Goal: Transaction & Acquisition: Purchase product/service

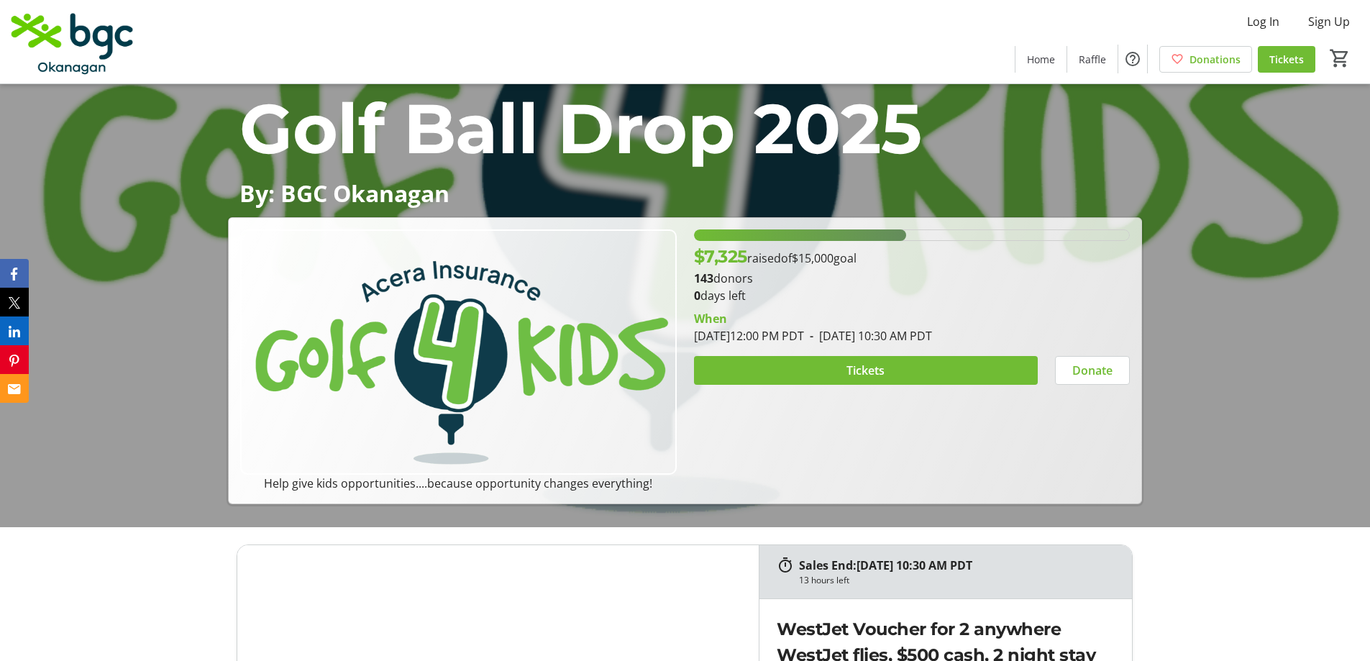
scroll to position [216, 0]
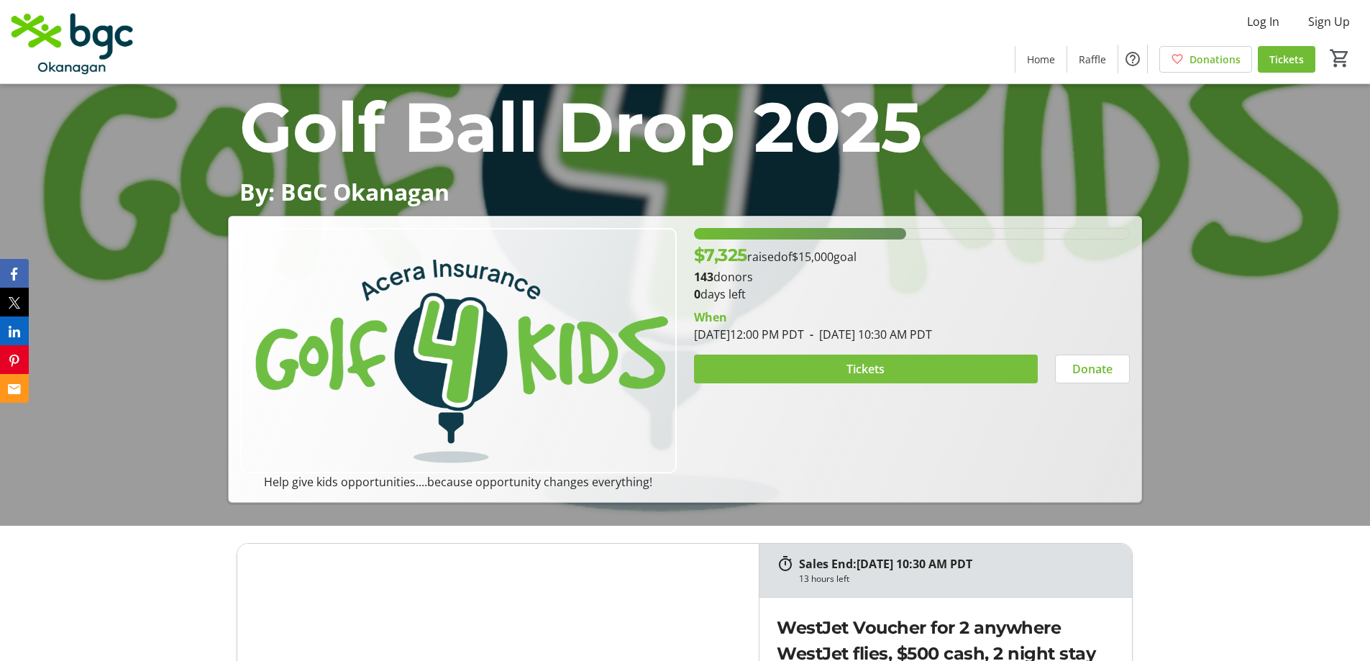
click at [893, 367] on span at bounding box center [866, 369] width 344 height 35
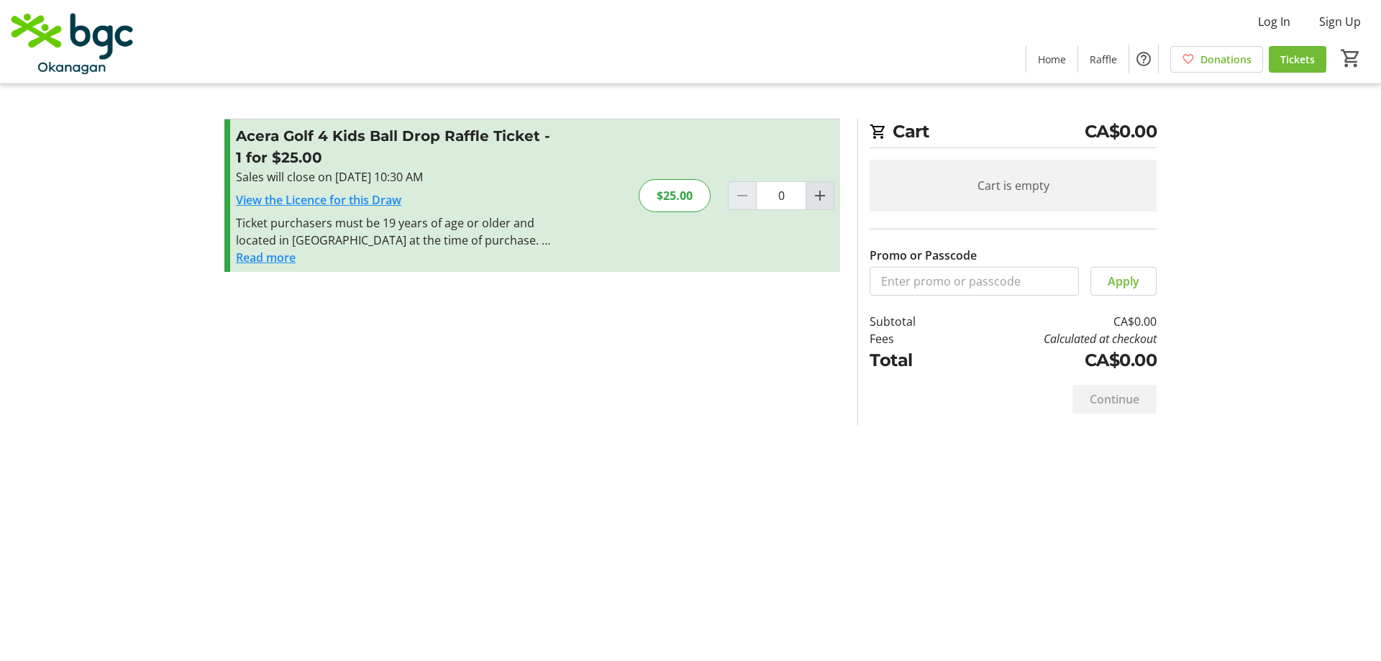
click at [820, 198] on mat-icon "Increment by one" at bounding box center [819, 195] width 17 height 17
type input "4"
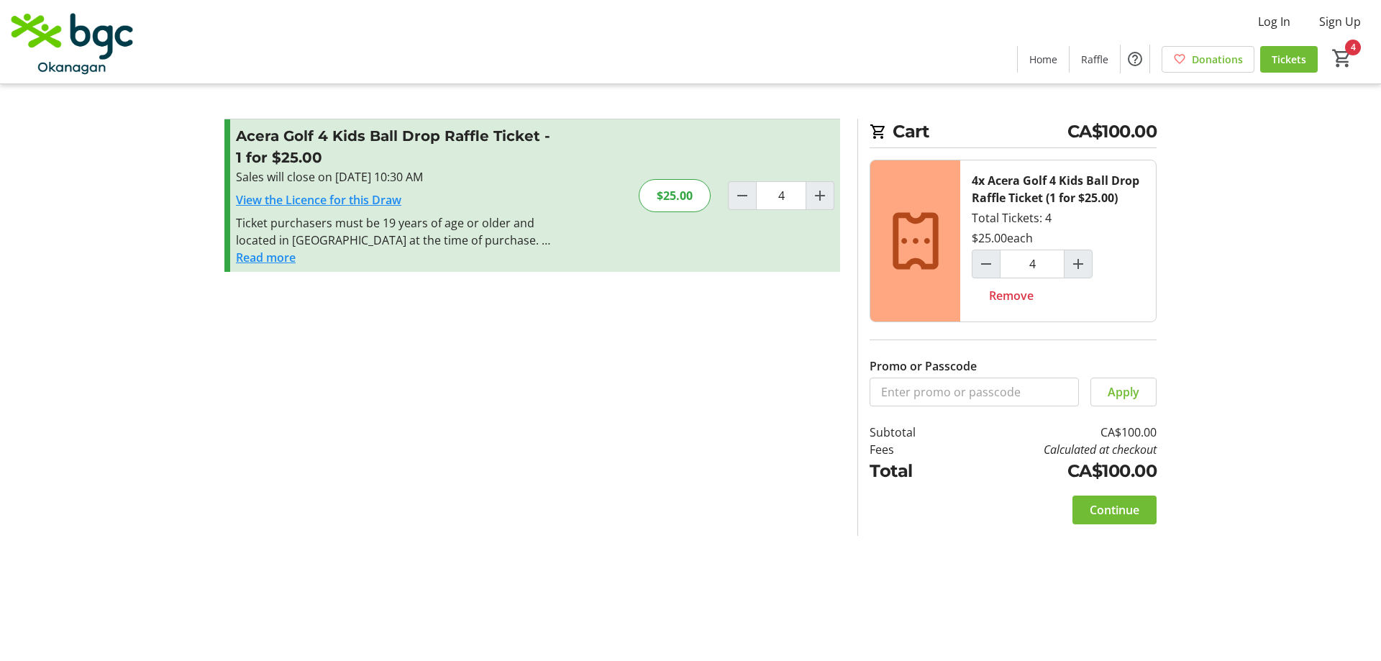
click at [286, 255] on button "Read more" at bounding box center [266, 257] width 60 height 17
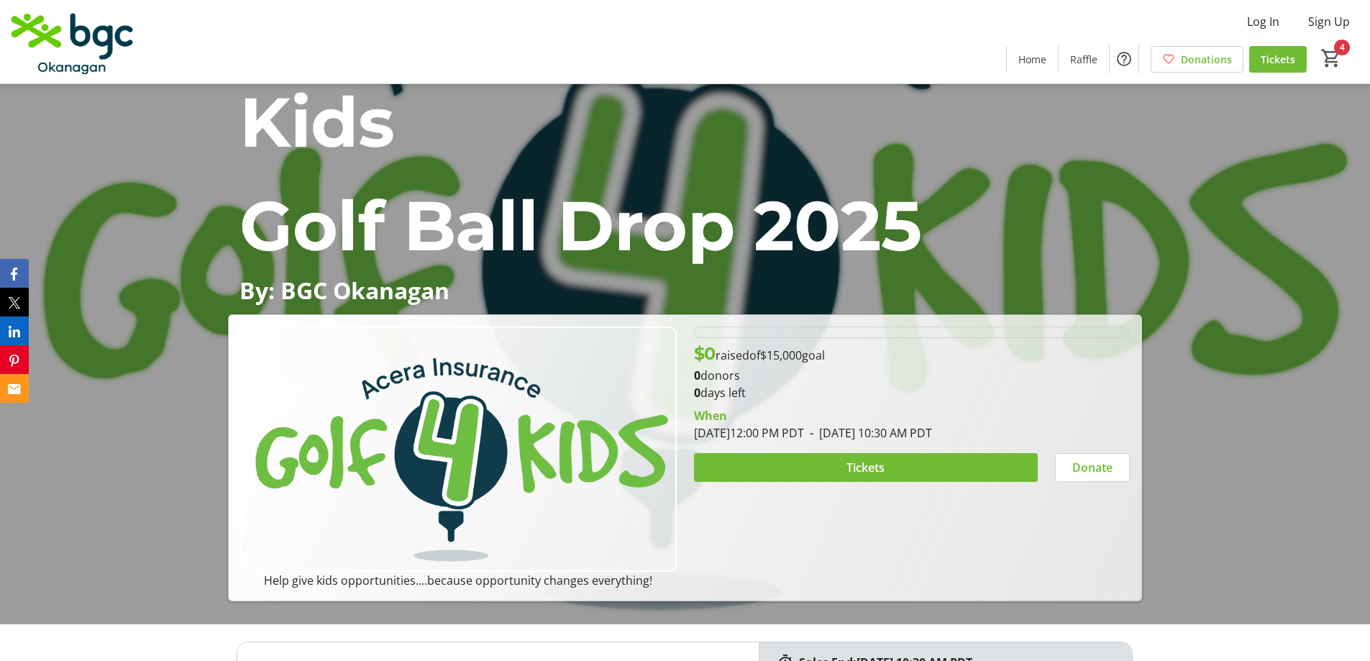
scroll to position [216, 0]
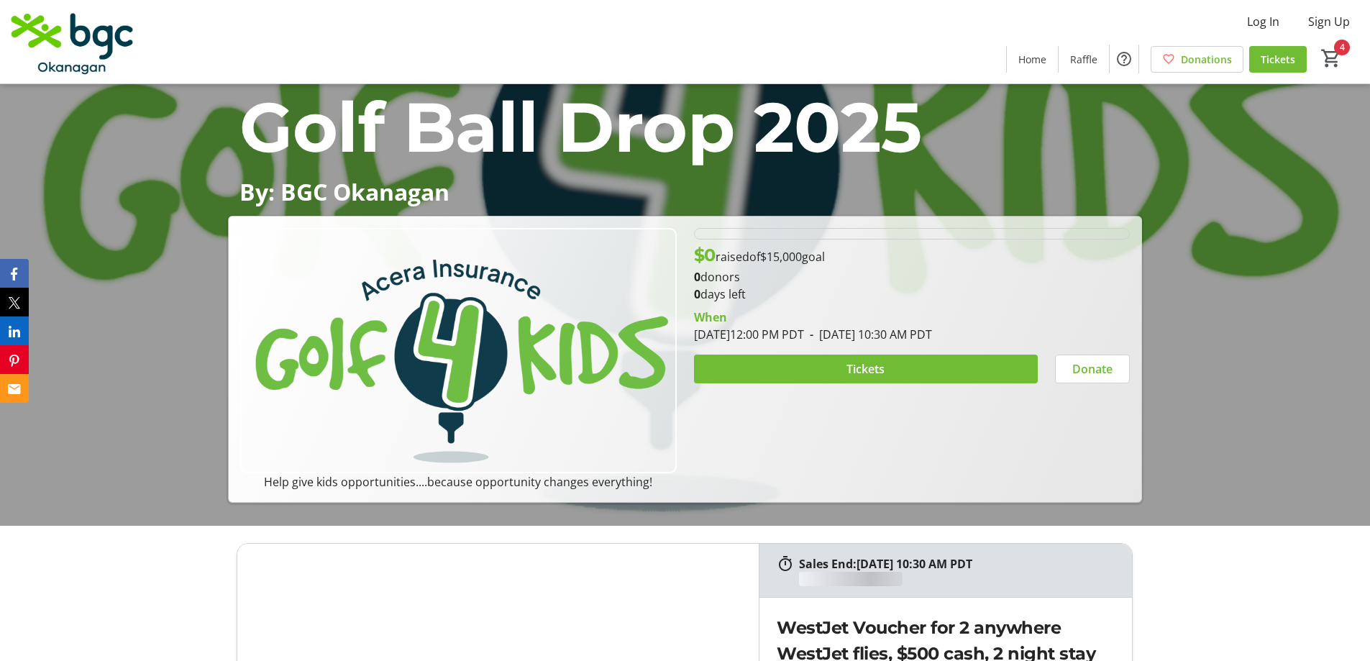
type input "4"
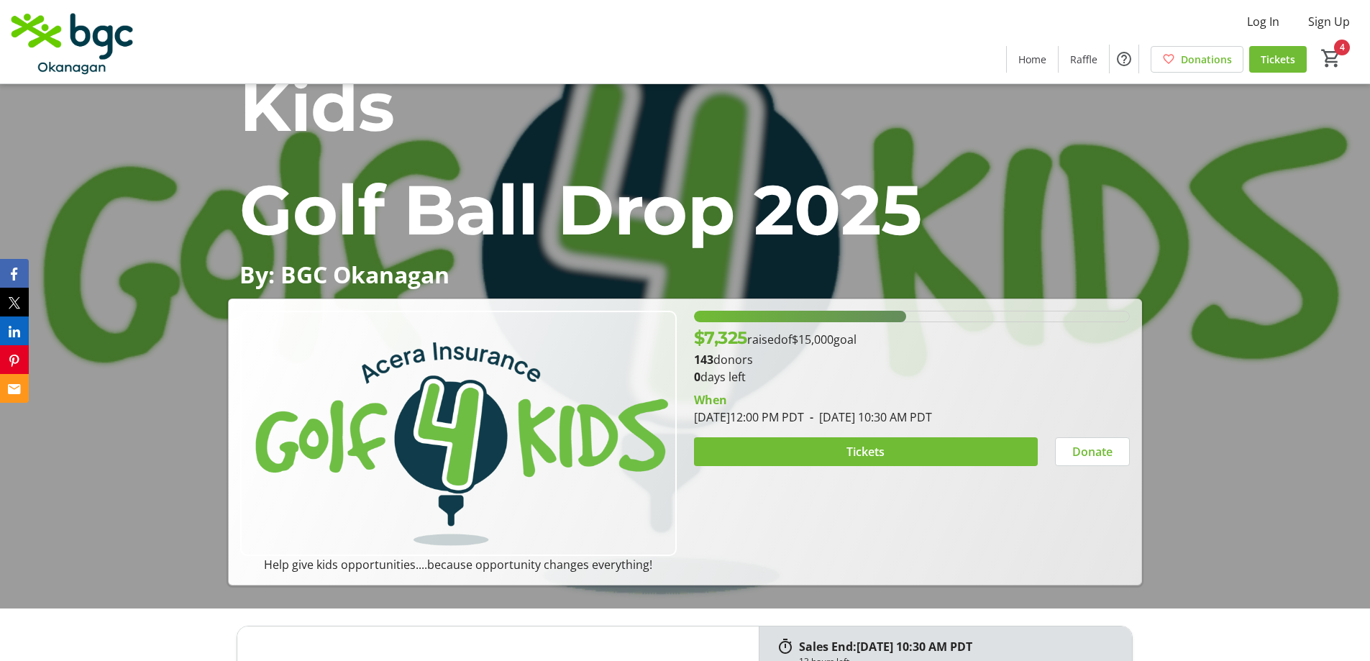
scroll to position [0, 0]
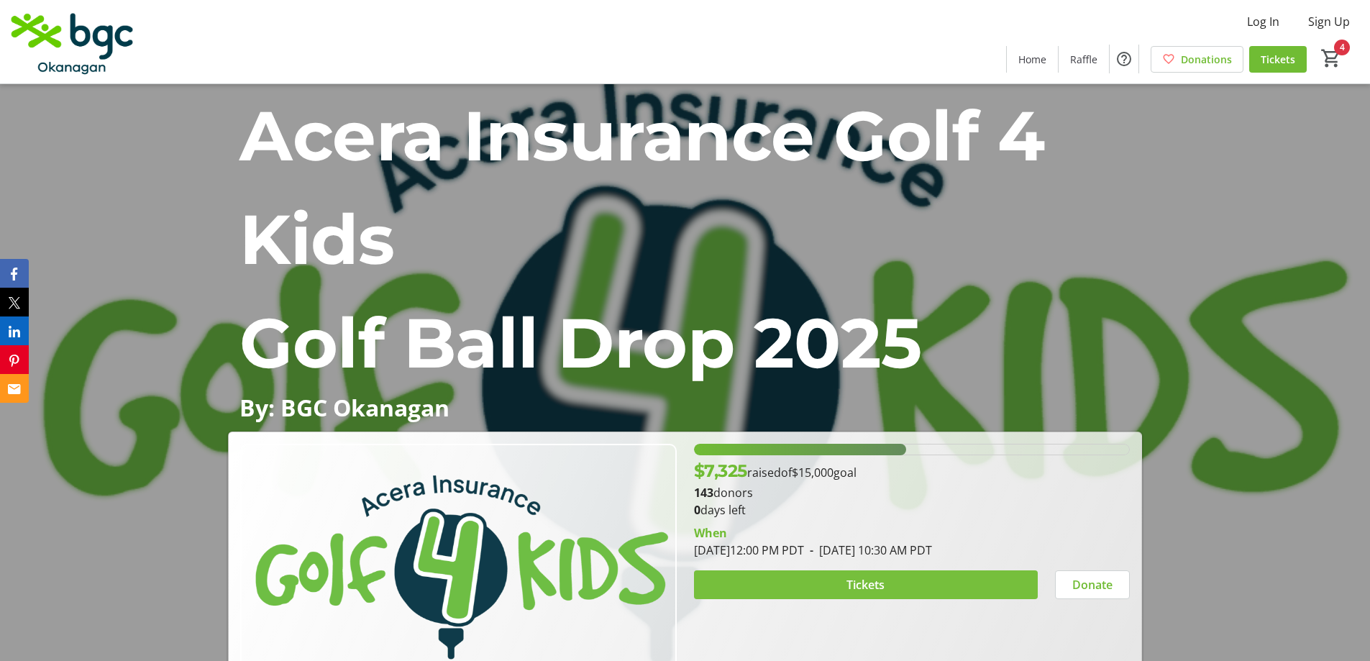
click at [873, 592] on span "Tickets" at bounding box center [866, 584] width 38 height 17
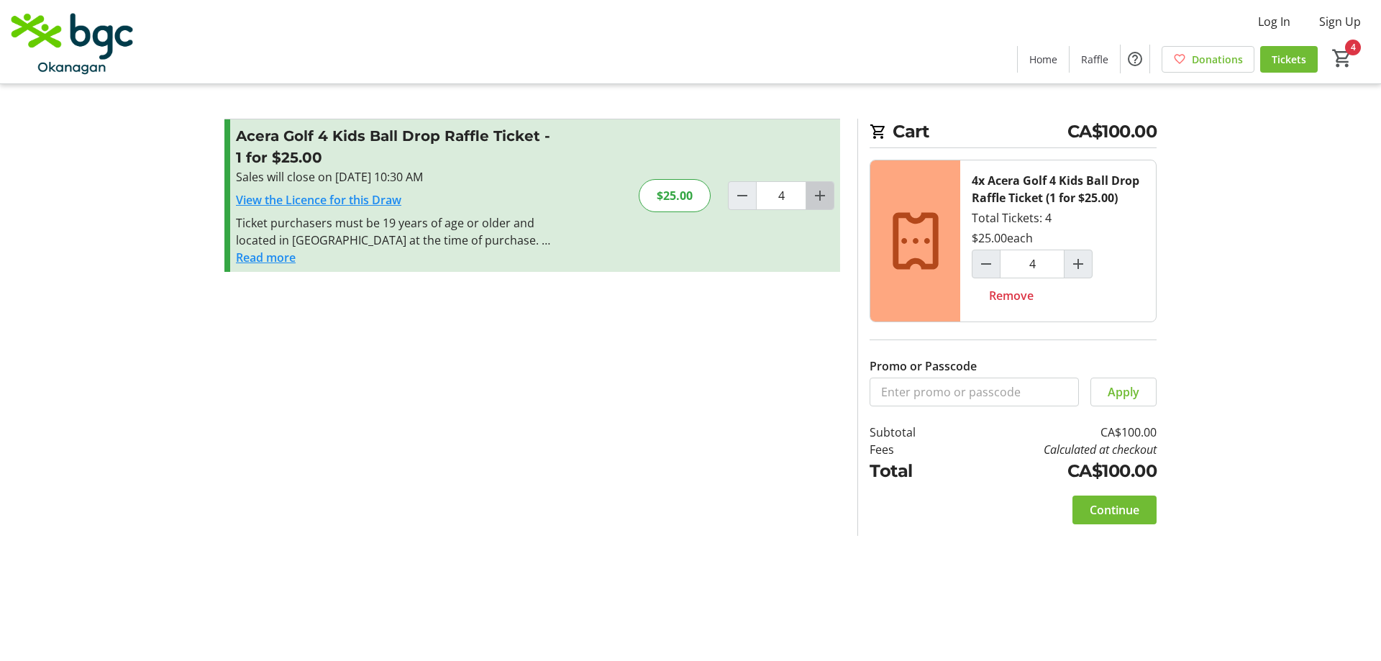
click at [818, 199] on mat-icon "Increment by one" at bounding box center [819, 195] width 17 height 17
type input "8"
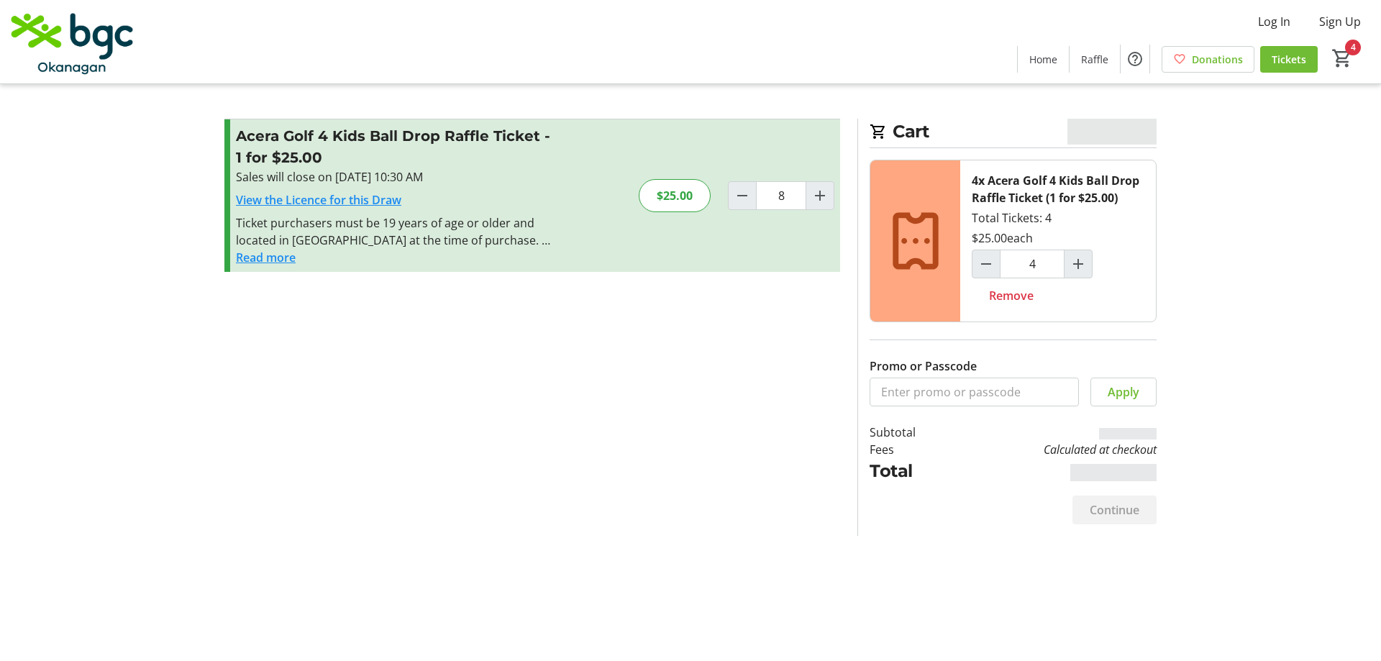
type input "8"
click at [743, 194] on mat-icon "Decrement by one" at bounding box center [742, 195] width 17 height 17
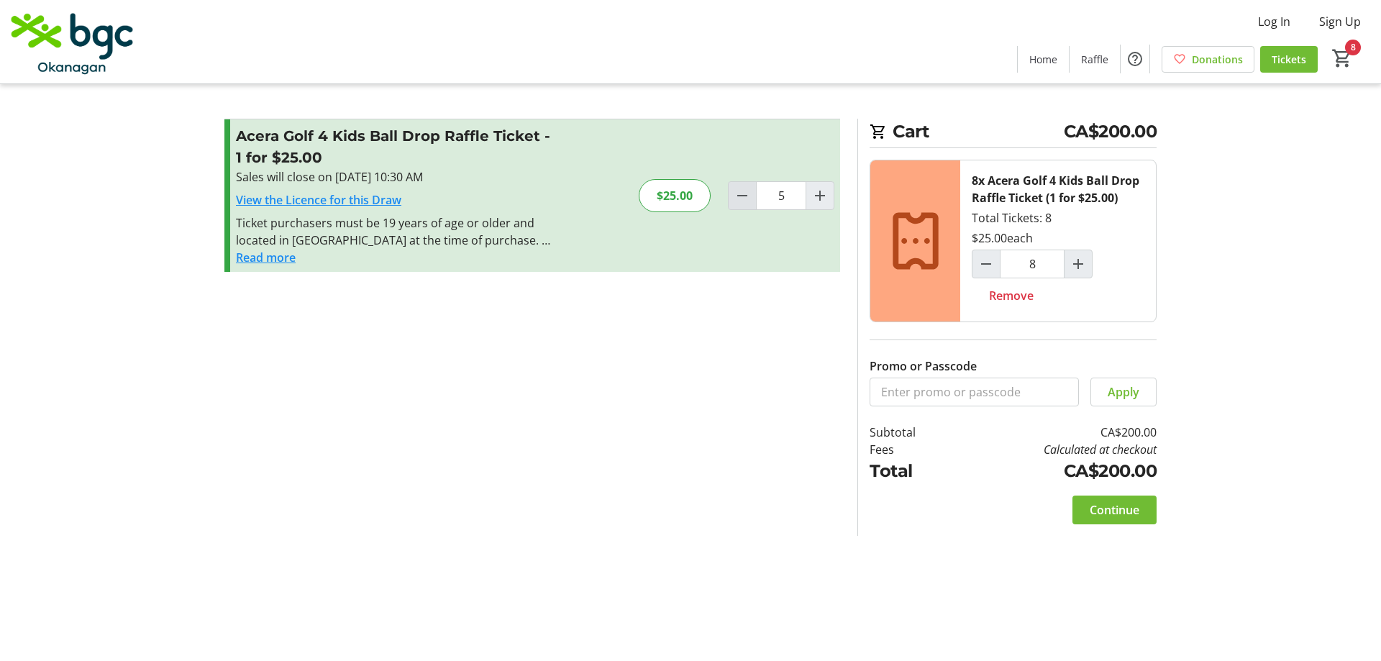
type input "4"
click at [825, 199] on mat-icon "Increment by one" at bounding box center [819, 195] width 17 height 17
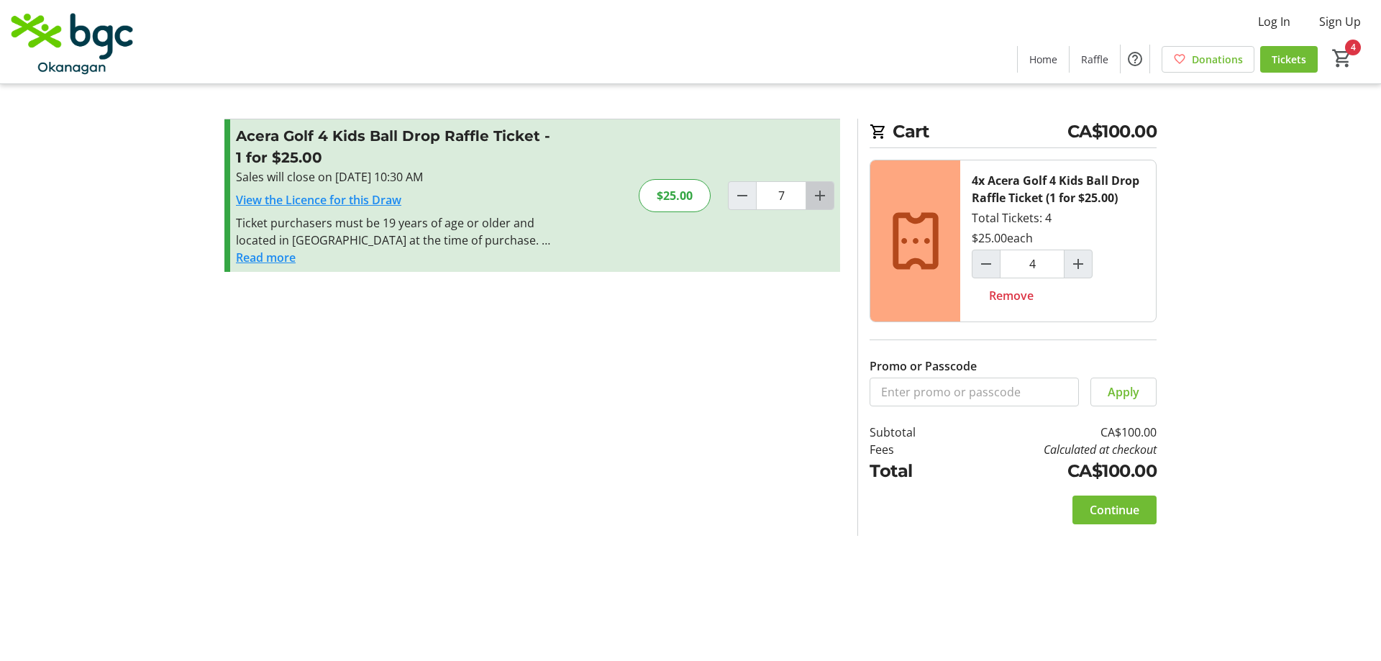
click at [825, 199] on mat-icon "Increment by one" at bounding box center [819, 195] width 17 height 17
type input "8"
click at [1111, 515] on span "Continue" at bounding box center [1115, 509] width 50 height 17
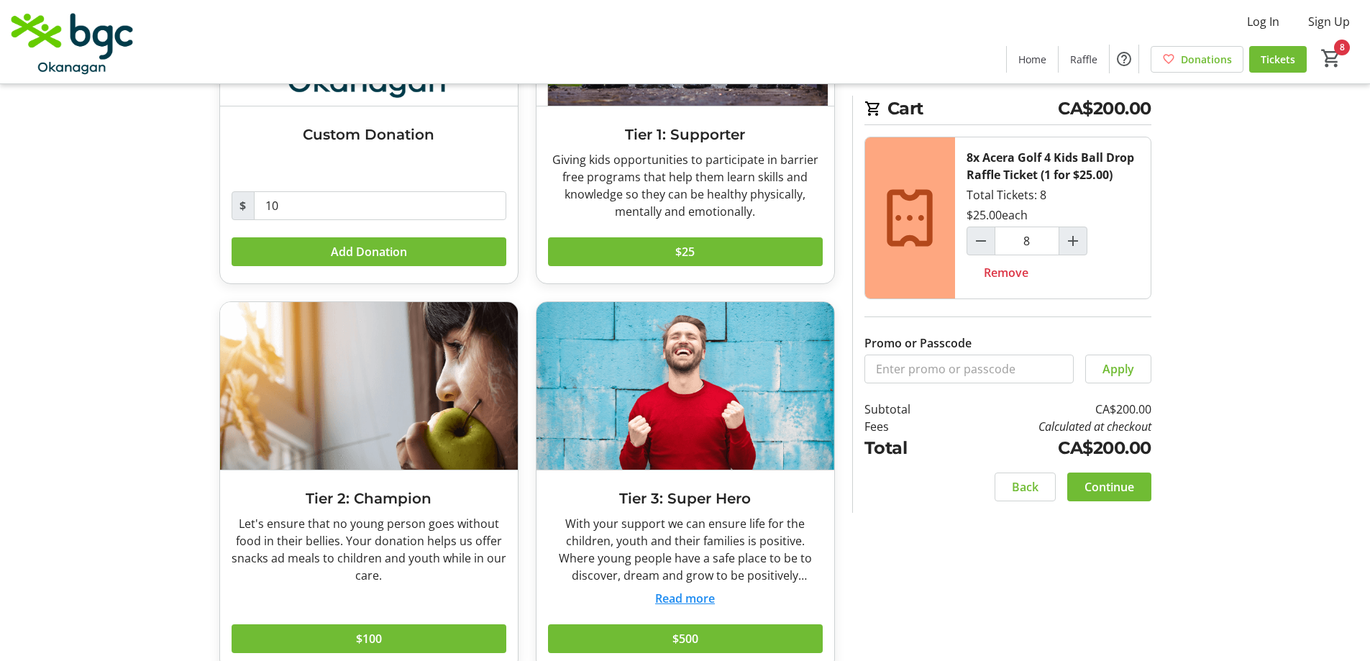
scroll to position [252, 0]
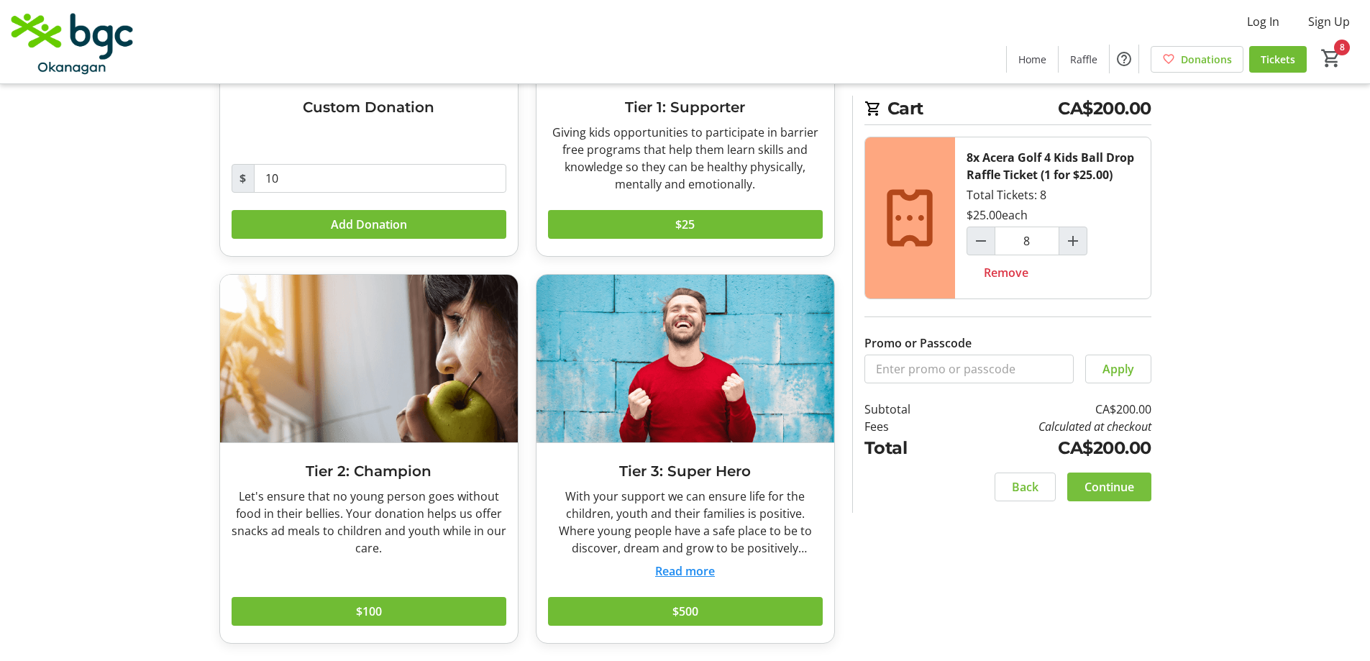
click at [1128, 489] on span "Continue" at bounding box center [1110, 486] width 50 height 17
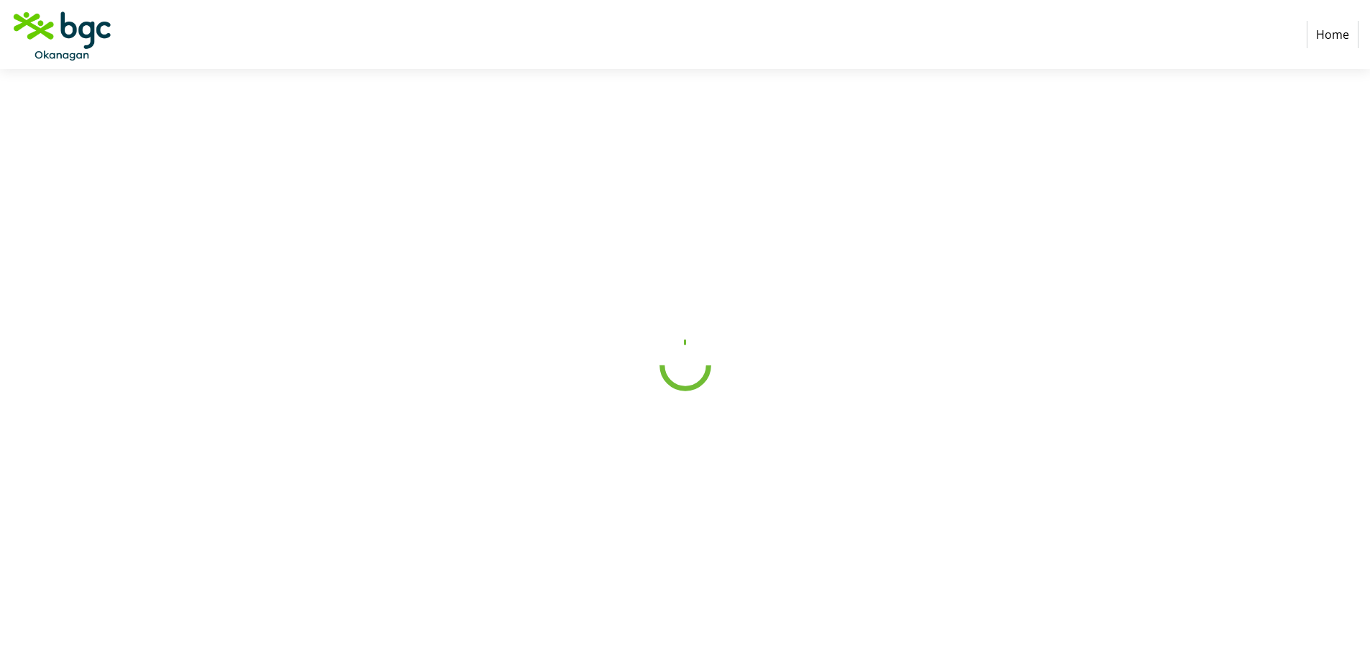
select select "CA"
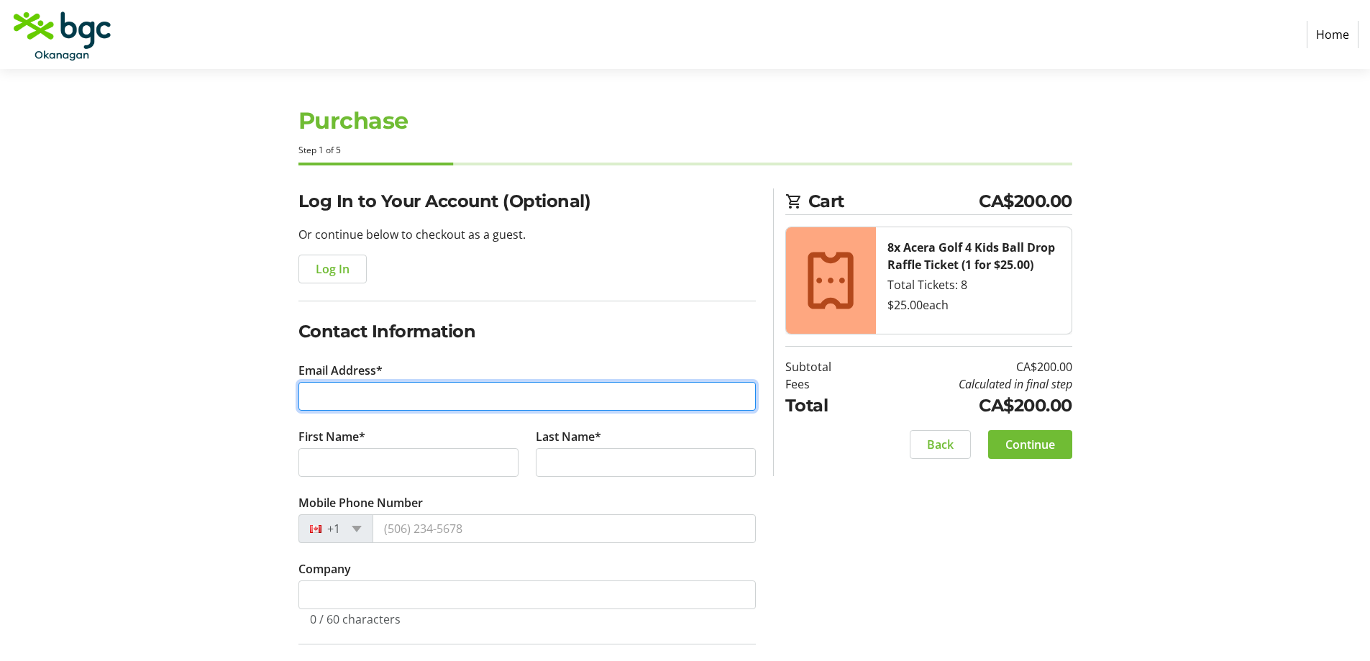
click at [350, 393] on input "Email Address*" at bounding box center [526, 396] width 457 height 29
type input "[PERSON_NAME][EMAIL_ADDRESS][DOMAIN_NAME]"
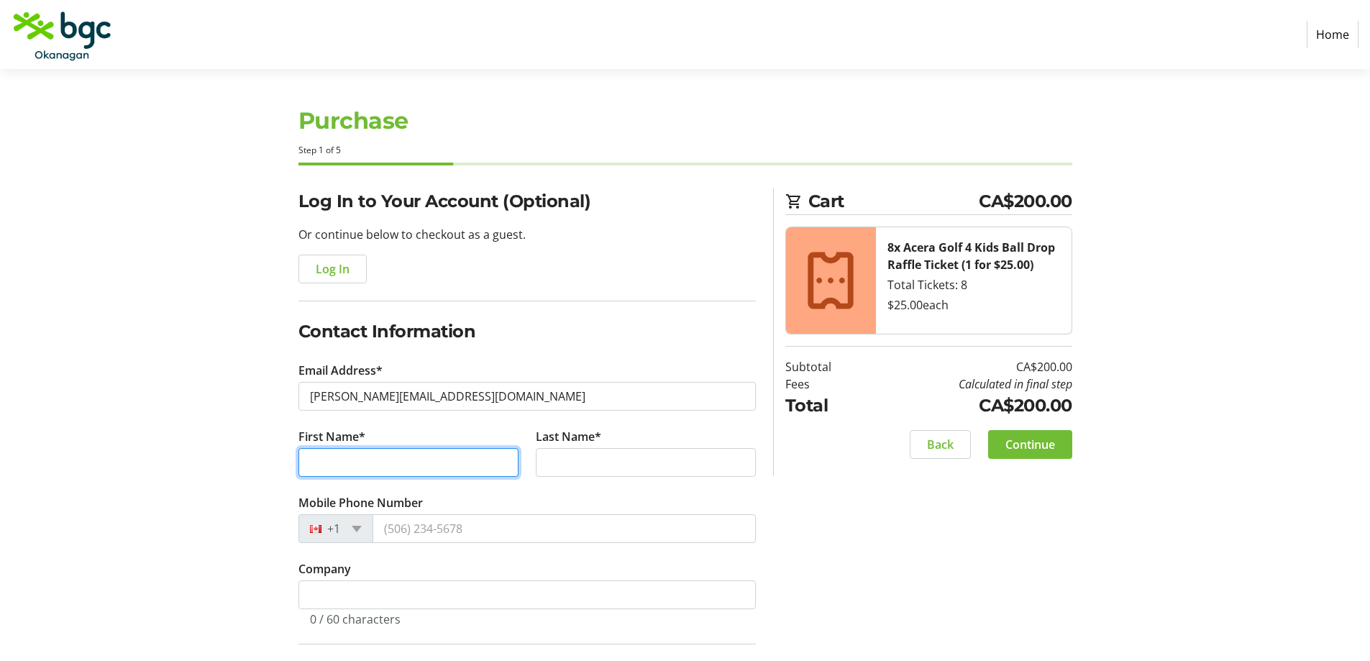
type input "[PERSON_NAME]"
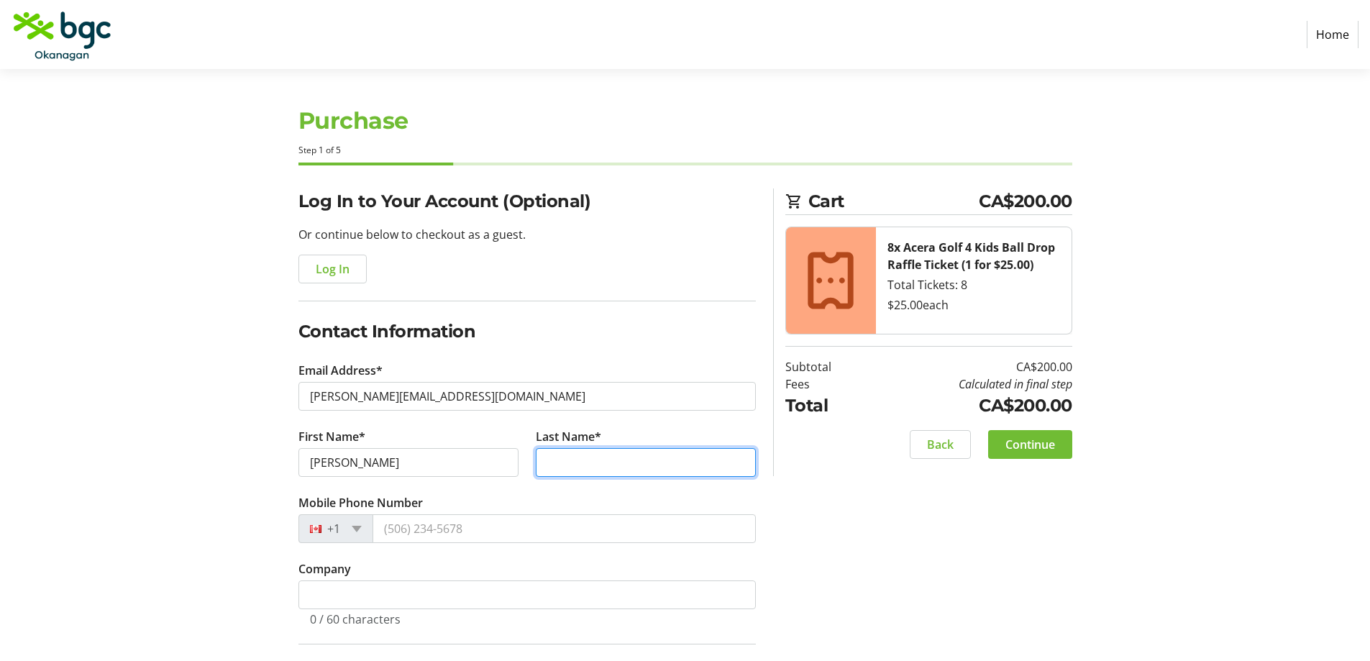
type input "[PERSON_NAME]"
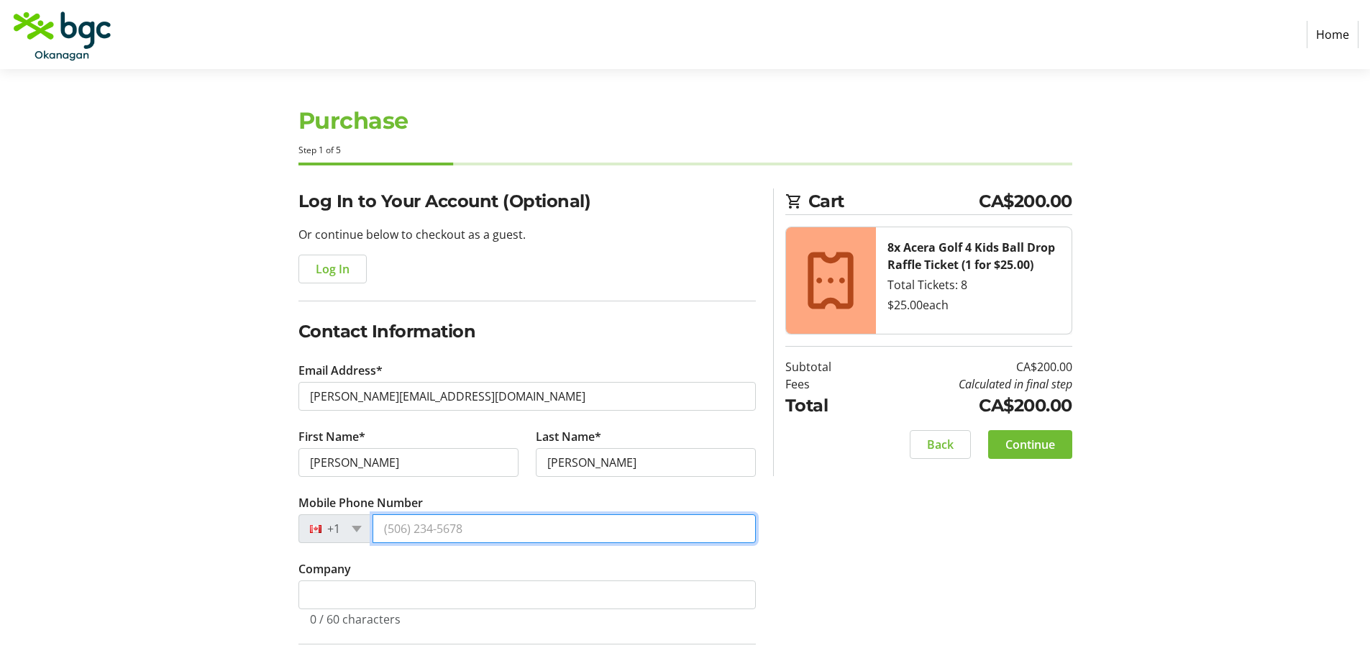
type input "[PHONE_NUMBER]"
type input "[STREET_ADDRESS][PERSON_NAME]"
type input "Kelowna"
select select "BC"
type input "V1P 1N5"
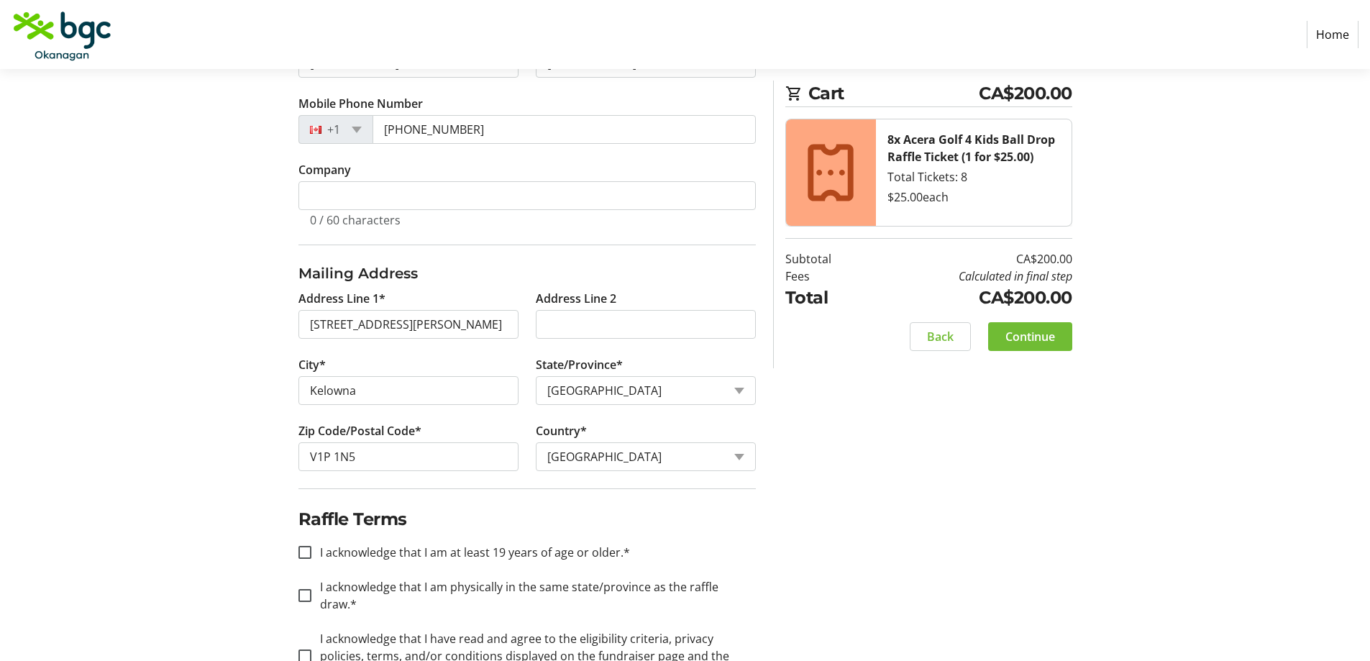
scroll to position [437, 0]
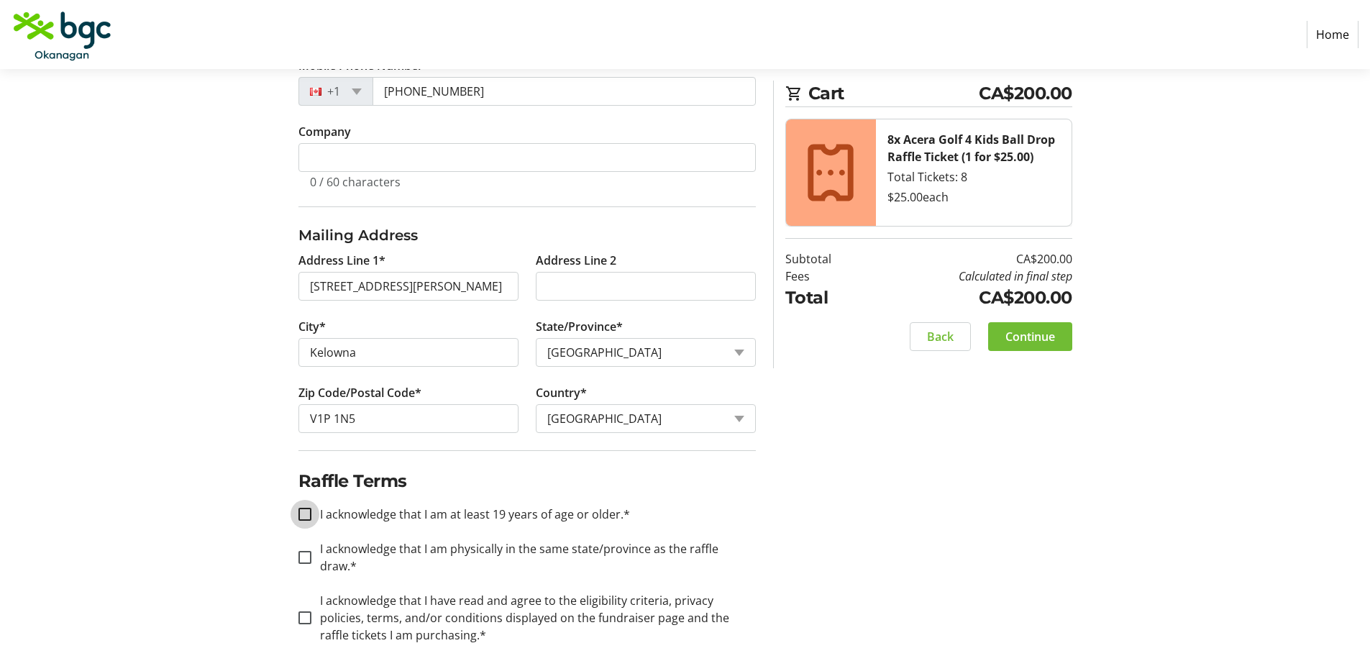
click at [304, 514] on input "I acknowledge that I am at least 19 years of age or older.*" at bounding box center [304, 514] width 13 height 13
checkbox input "true"
click at [304, 554] on input "I acknowledge that I am physically in the same state/province as the raffle dra…" at bounding box center [304, 557] width 13 height 13
checkbox input "true"
click at [304, 611] on input "I acknowledge that I have read and agree to the eligibility criteria, privacy p…" at bounding box center [304, 617] width 13 height 13
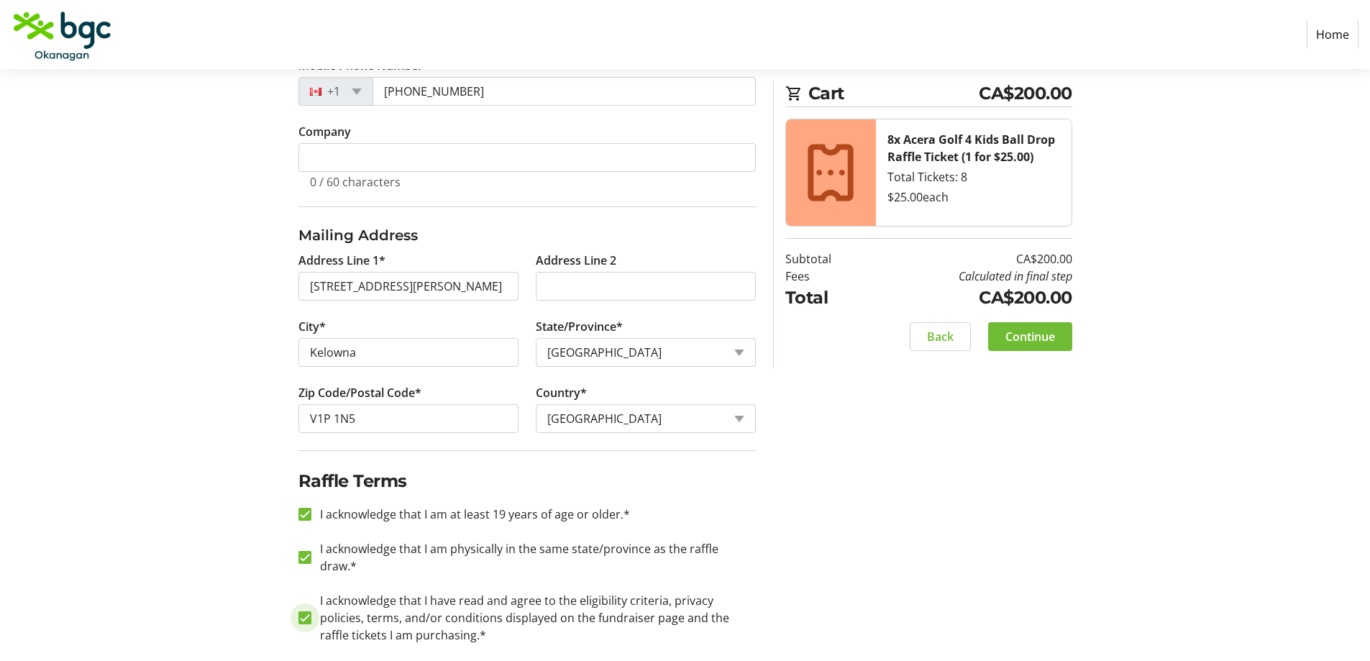
checkbox input "true"
click at [1031, 338] on span "Continue" at bounding box center [1030, 336] width 50 height 17
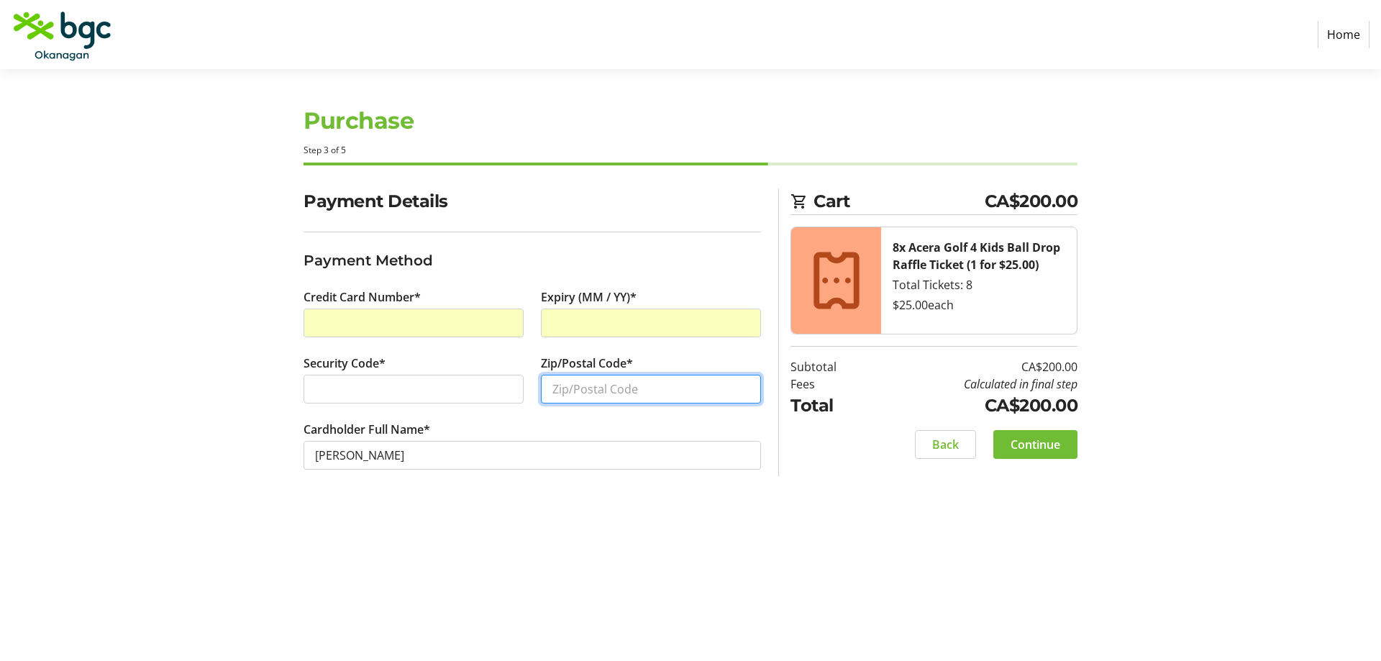
click at [613, 393] on input "Zip/Postal Code*" at bounding box center [651, 389] width 220 height 29
type input "V1P1N5"
click at [565, 531] on div "Purchase Step 3 of 5 Cart CA$200.00 8x Acera Golf 4 Kids Ball Drop Raffle Ticke…" at bounding box center [690, 365] width 949 height 592
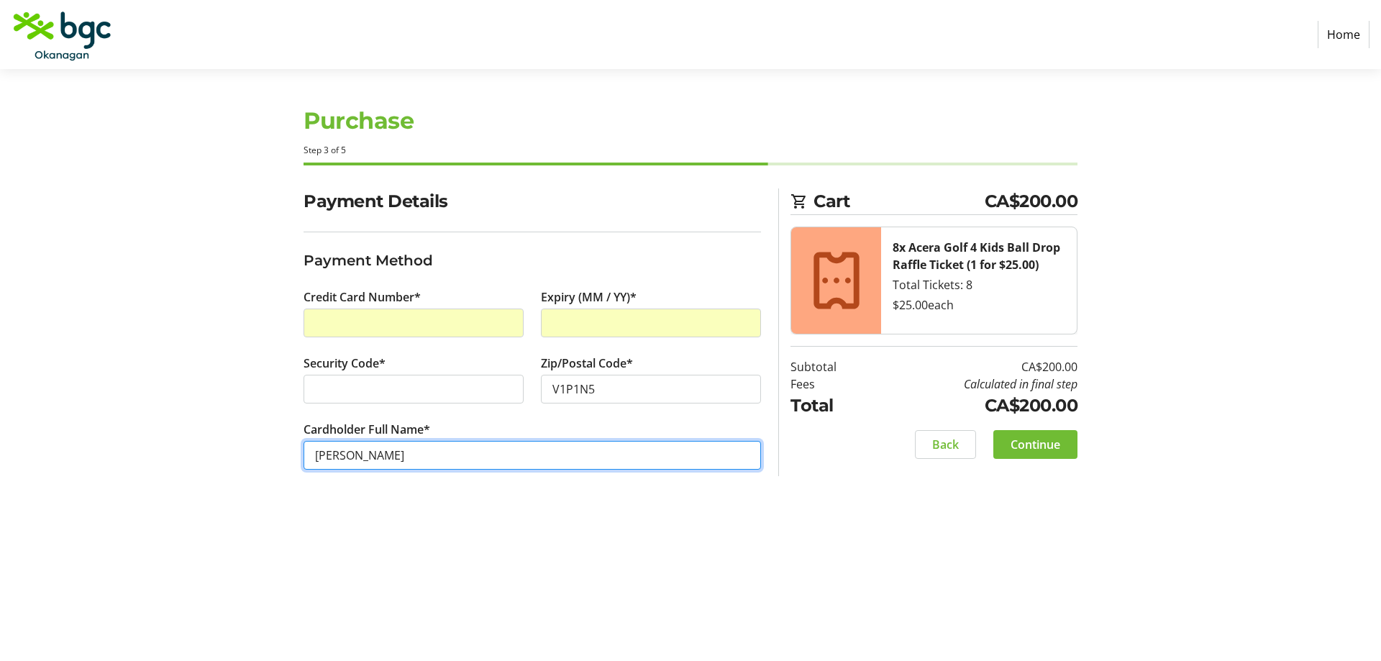
drag, startPoint x: 342, startPoint y: 458, endPoint x: 350, endPoint y: 453, distance: 9.4
click at [342, 458] on input "[PERSON_NAME]" at bounding box center [532, 455] width 457 height 29
type input "[PERSON_NAME]"
click at [575, 543] on div "Purchase Step 3 of 5 Cart CA$200.00 8x Acera Golf 4 Kids Ball Drop Raffle Ticke…" at bounding box center [690, 365] width 949 height 592
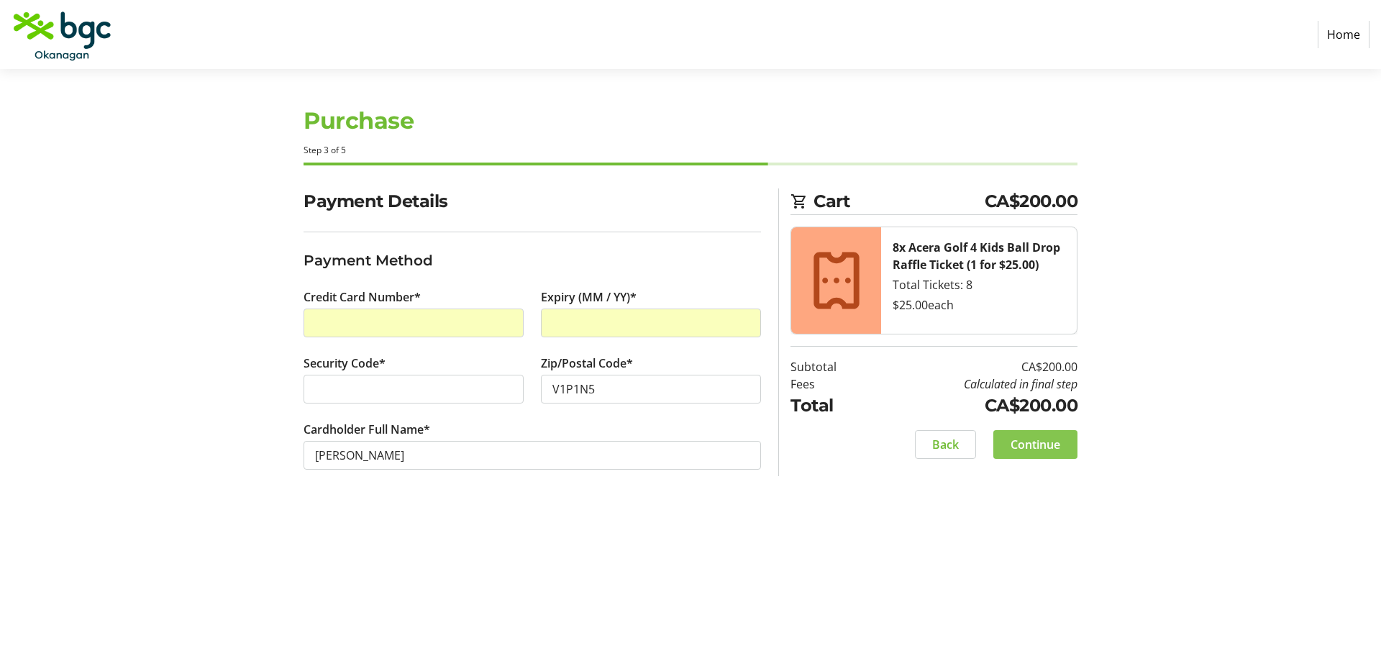
click at [1033, 447] on span "Continue" at bounding box center [1035, 444] width 50 height 17
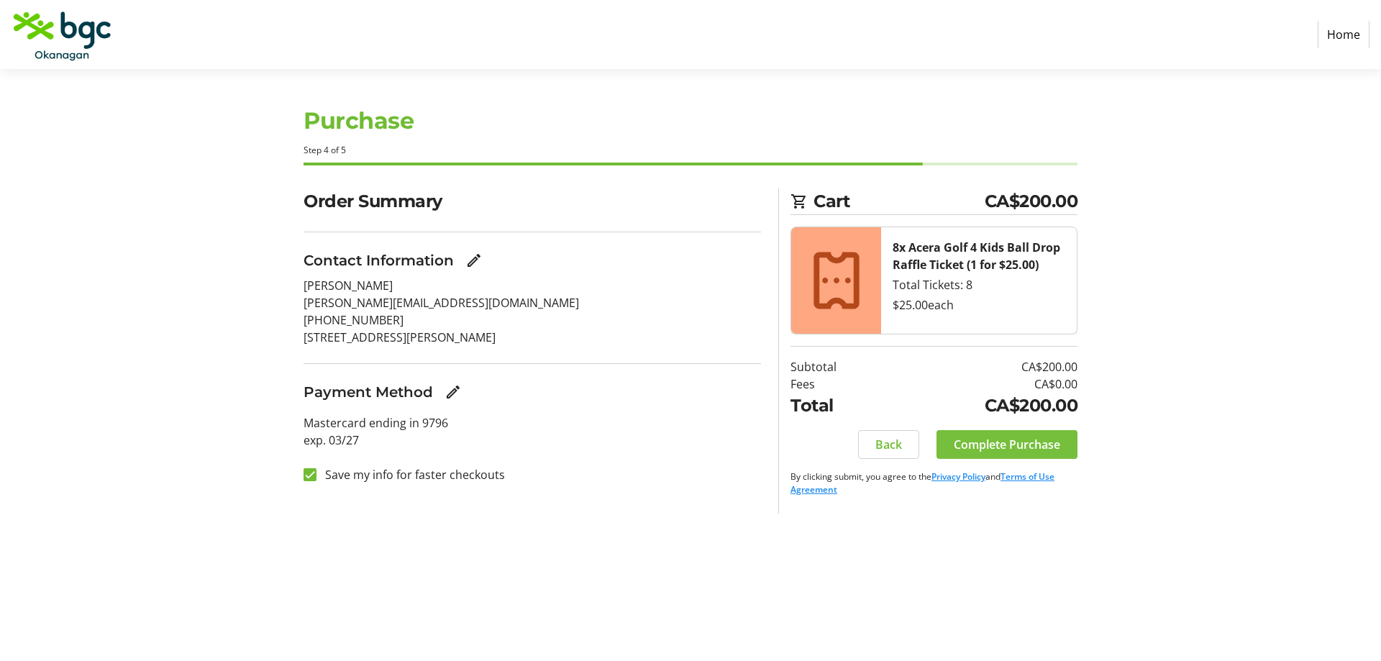
click at [1007, 449] on span "Complete Purchase" at bounding box center [1007, 444] width 106 height 17
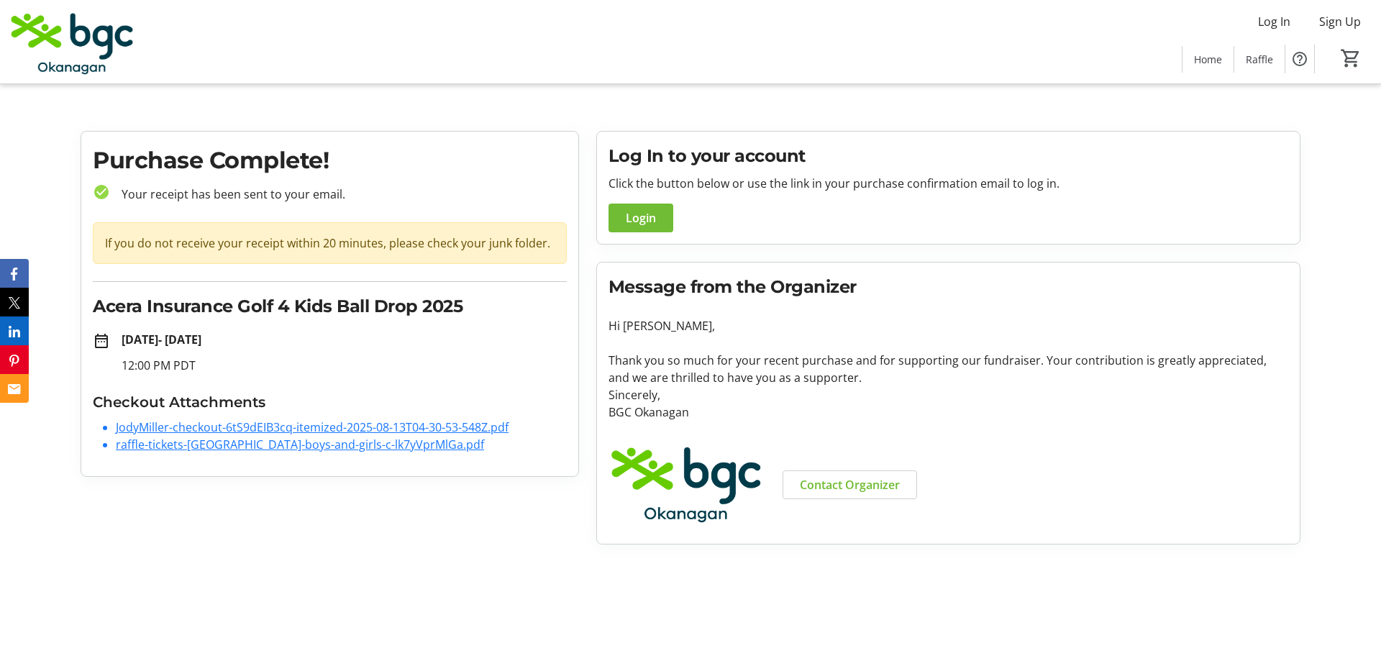
click at [265, 432] on link "JodyMiller-checkout-6tS9dEIB3cq-itemized-2025-08-13T04-30-53-548Z.pdf" at bounding box center [312, 427] width 393 height 16
